Goal: Communication & Community: Answer question/provide support

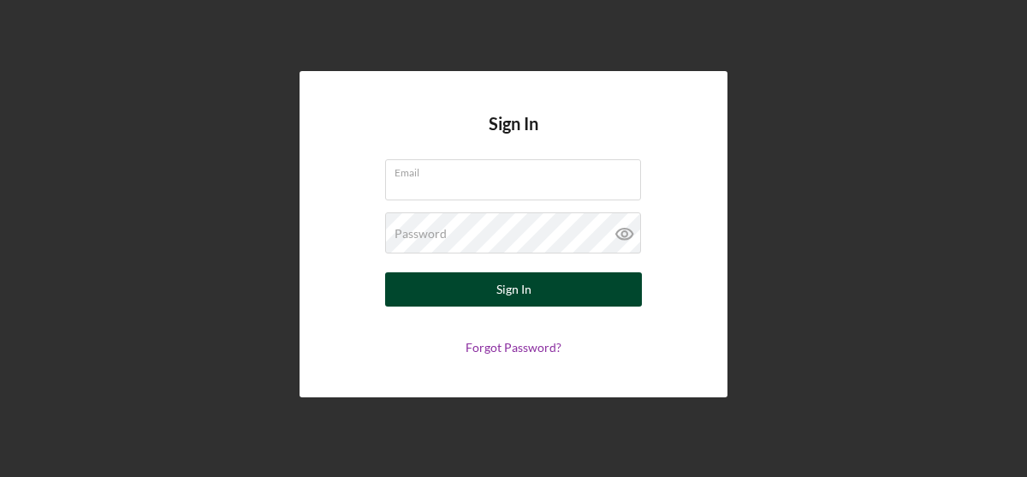
type input "[EMAIL_ADDRESS][DOMAIN_NAME]"
click at [462, 294] on button "Sign In" at bounding box center [513, 289] width 257 height 34
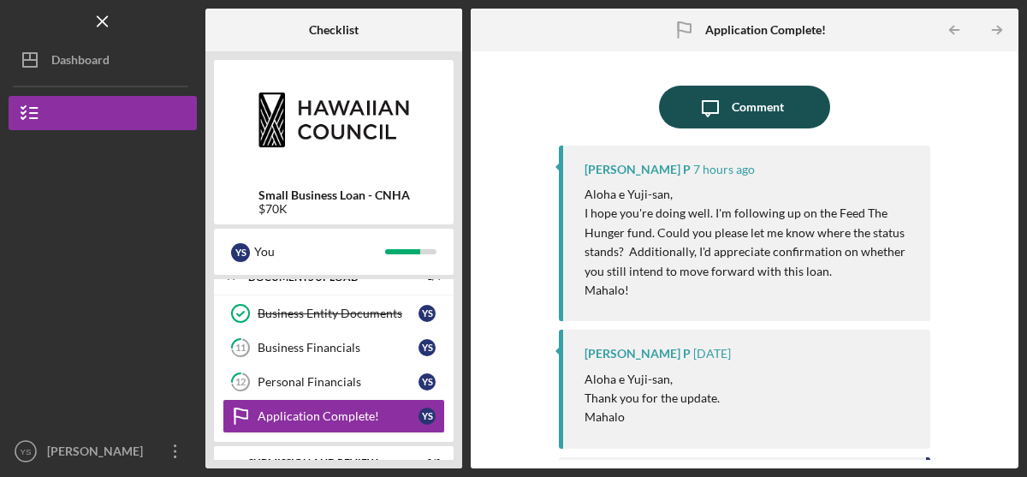
click at [689, 117] on icon "Icon/Message" at bounding box center [710, 107] width 43 height 43
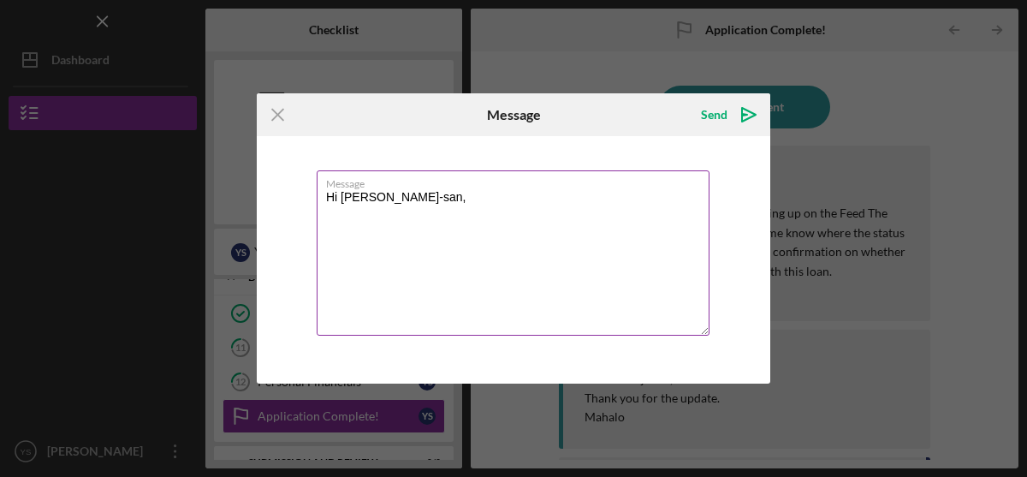
click at [378, 209] on textarea "Hi [PERSON_NAME]-san," at bounding box center [513, 252] width 393 height 165
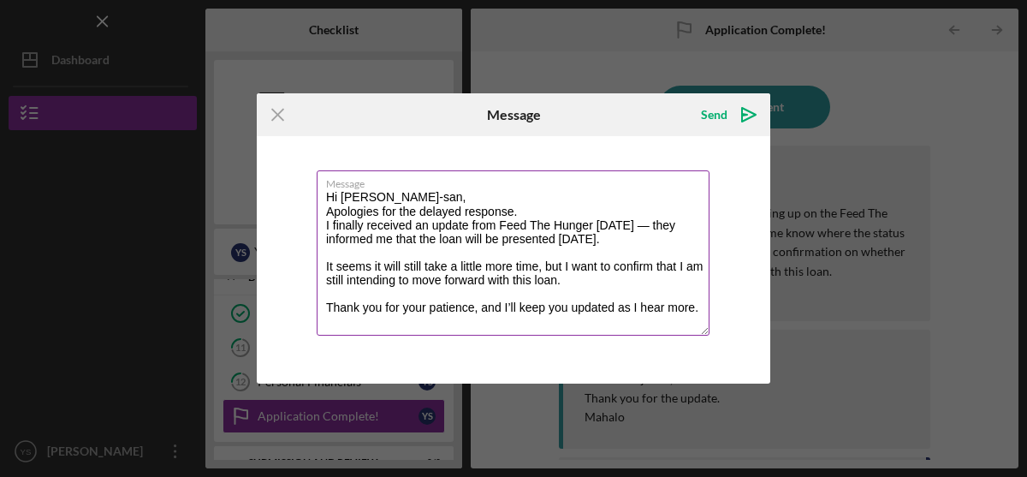
click at [326, 213] on textarea "Hi [PERSON_NAME]-san, Apologies for the delayed response. I finally received an…" at bounding box center [513, 252] width 393 height 165
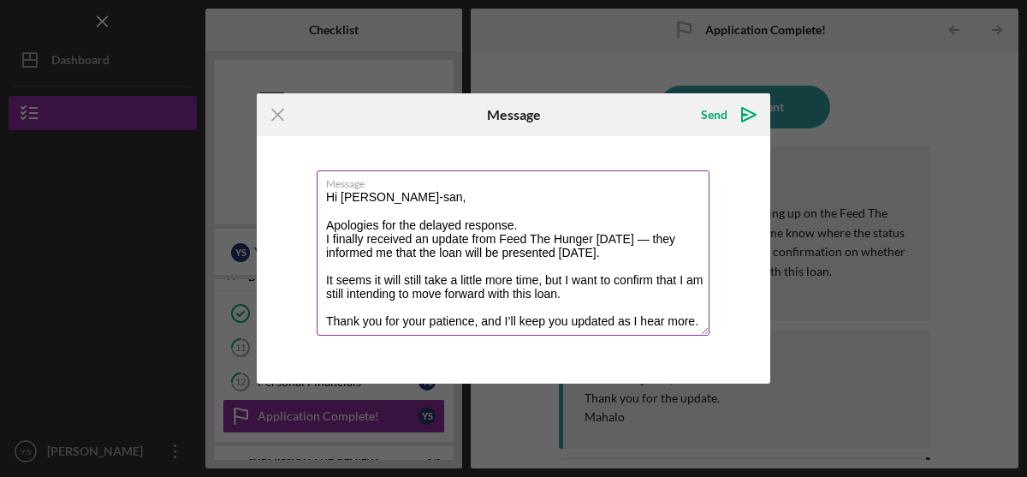
click at [701, 323] on textarea "Hi [PERSON_NAME]-san, Apologies for the delayed response. I finally received an…" at bounding box center [513, 252] width 393 height 165
click at [700, 331] on textarea "Hi [PERSON_NAME]-san, Apologies for the delayed response. I finally received an…" at bounding box center [513, 252] width 393 height 165
click at [693, 322] on textarea "Hi [PERSON_NAME]-san, Apologies for the delayed response. I finally received an…" at bounding box center [513, 252] width 393 height 165
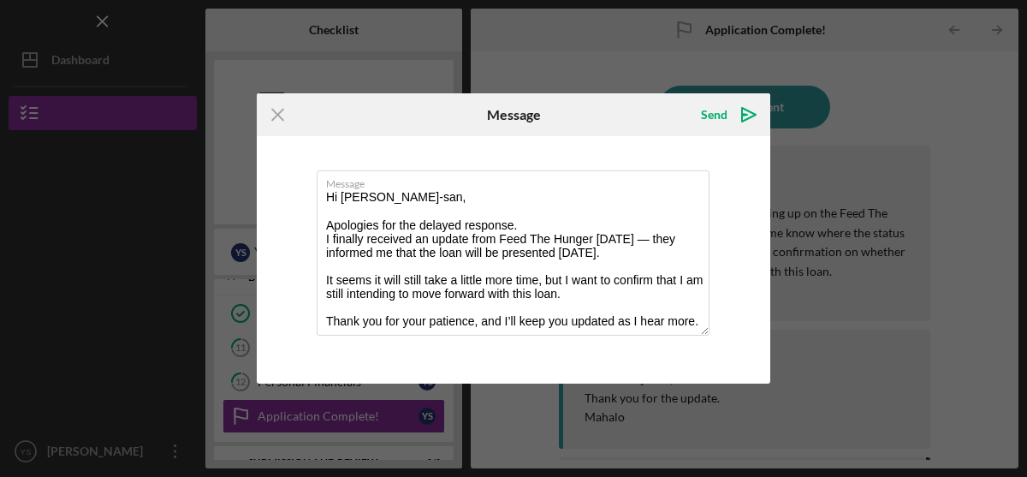
type textarea "Hi [PERSON_NAME]-san, Apologies for the delayed response. I finally received an…"
drag, startPoint x: 599, startPoint y: 98, endPoint x: 424, endPoint y: 108, distance: 175.8
click at [424, 108] on div "Icon/Menu Close Message Send Icon/icon-invite-send" at bounding box center [514, 114] width 514 height 43
click at [750, 118] on icon "Icon/icon-invite-send" at bounding box center [749, 114] width 43 height 43
